Goal: Check status

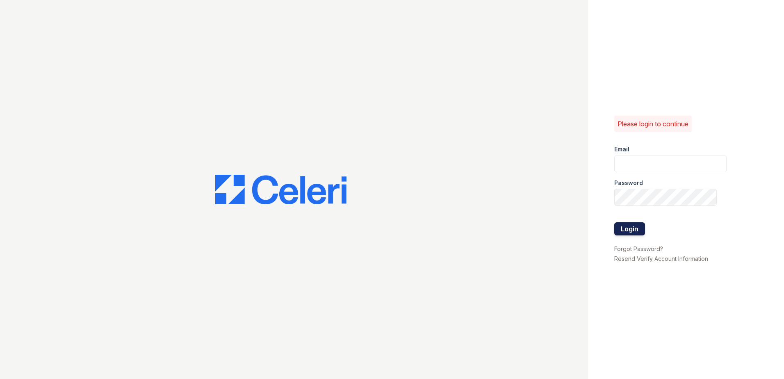
type input "[EMAIL_ADDRESS][DOMAIN_NAME]"
click at [632, 229] on button "Login" at bounding box center [629, 228] width 31 height 13
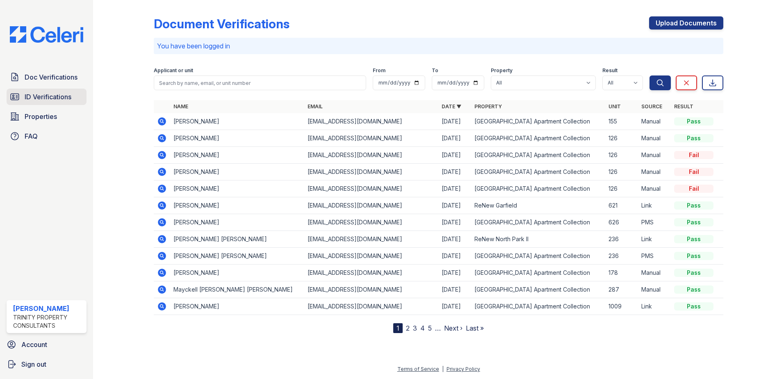
click at [57, 100] on span "ID Verifications" at bounding box center [48, 97] width 47 height 10
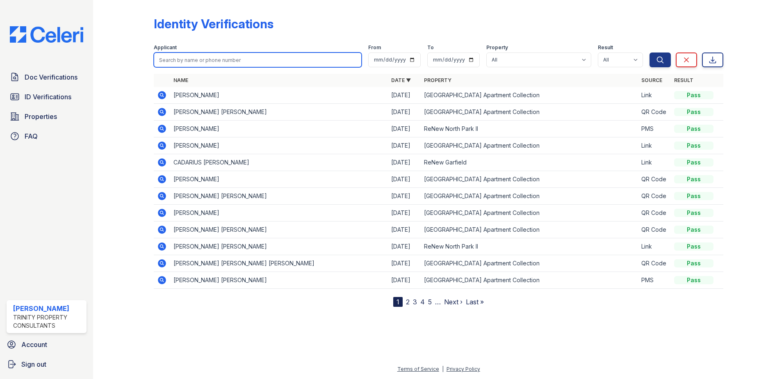
click at [227, 57] on input "search" at bounding box center [258, 59] width 208 height 15
type input "calderon"
click at [650, 52] on button "Search" at bounding box center [660, 59] width 21 height 15
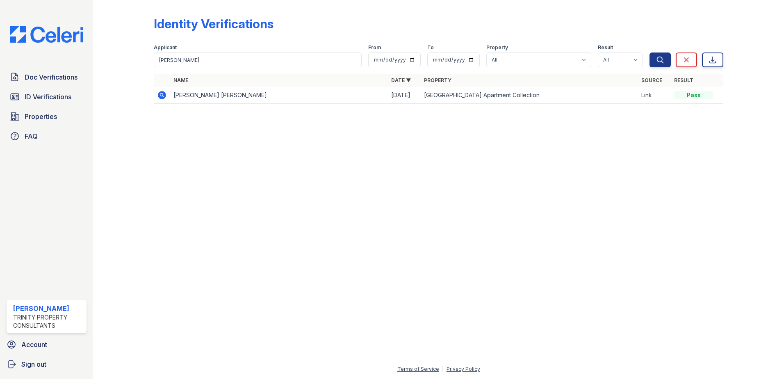
click at [161, 95] on icon at bounding box center [161, 95] width 2 height 2
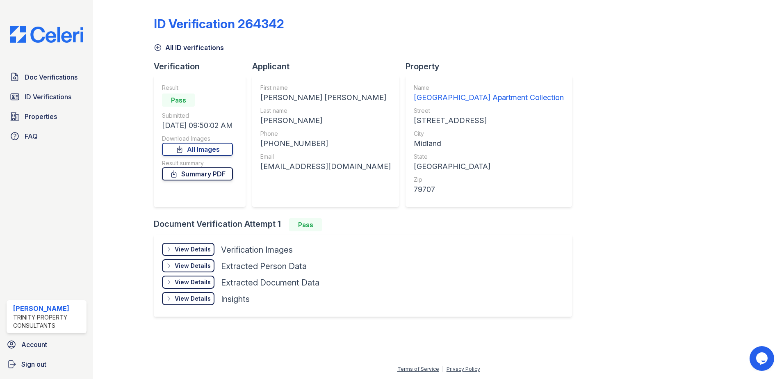
click at [191, 173] on link "Summary PDF" at bounding box center [197, 173] width 71 height 13
